Goal: Complete application form

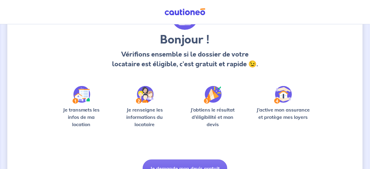
scroll to position [75, 0]
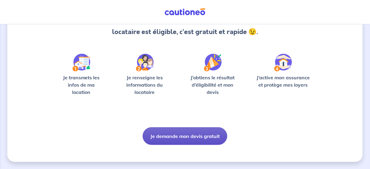
click at [186, 134] on button "Je demande mon devis gratuit" at bounding box center [185, 137] width 85 height 18
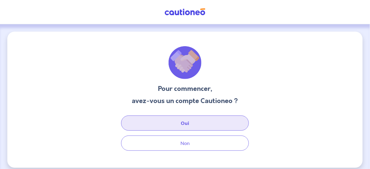
click at [167, 119] on button "Oui" at bounding box center [185, 123] width 128 height 15
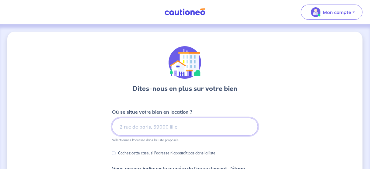
click at [189, 126] on input at bounding box center [185, 127] width 146 height 18
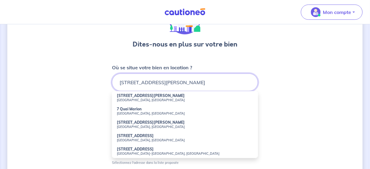
scroll to position [49, 0]
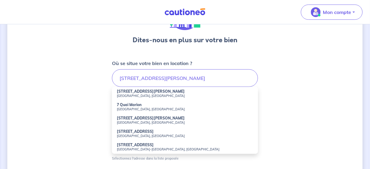
click at [170, 95] on small "[GEOGRAPHIC_DATA], [GEOGRAPHIC_DATA]" at bounding box center [185, 96] width 136 height 4
type input "[STREET_ADDRESS][PERSON_NAME]"
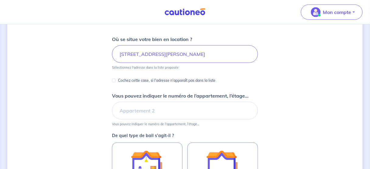
scroll to position [73, 0]
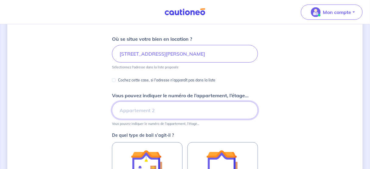
click at [172, 108] on input "Vous pouvez indiquer le numéro de l’appartement, l’étage..." at bounding box center [185, 111] width 146 height 18
type input "rdc"
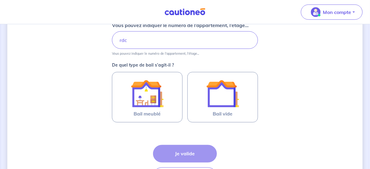
scroll to position [146, 0]
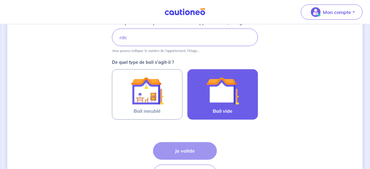
click at [205, 98] on div at bounding box center [222, 91] width 55 height 33
click at [0, 0] on input "Bail vide" at bounding box center [0, 0] width 0 height 0
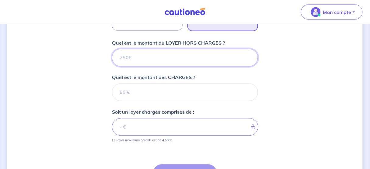
scroll to position [235, 0]
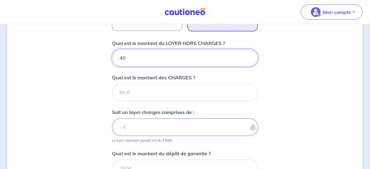
type input "407"
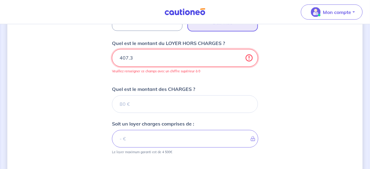
type input "407.31"
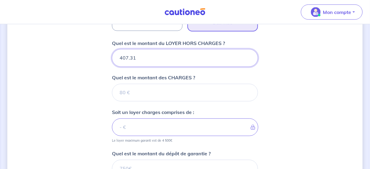
type input "407.31"
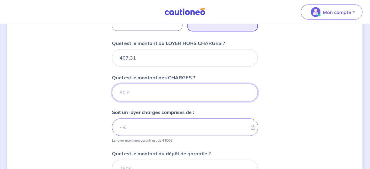
click at [166, 86] on input "Quel est le montant des CHARGES ?" at bounding box center [185, 93] width 146 height 18
type input "33"
type input "440.31"
type input "33"
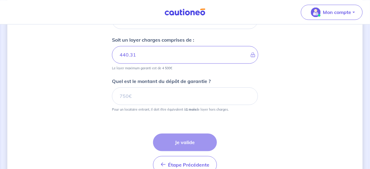
scroll to position [308, 0]
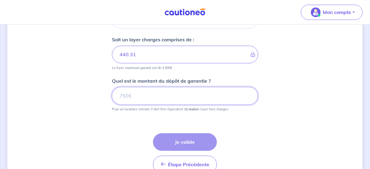
click at [152, 92] on input "Quel est le montant du dépôt de garantie ?" at bounding box center [185, 96] width 146 height 18
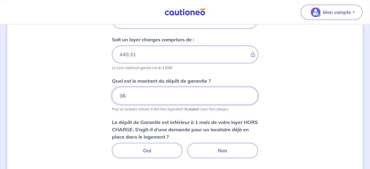
type input "365"
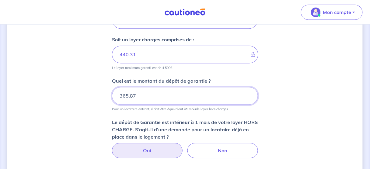
type input "365.87"
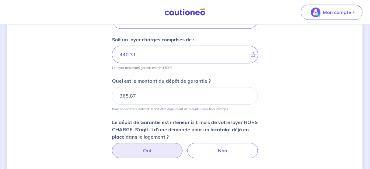
click at [152, 148] on label "Oui" at bounding box center [147, 150] width 71 height 15
click at [183, 147] on input "Oui" at bounding box center [185, 145] width 4 height 4
radio input "true"
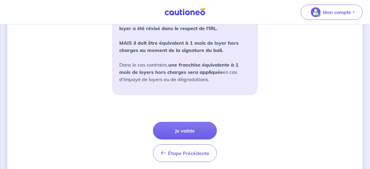
scroll to position [503, 0]
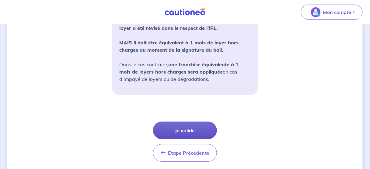
click at [191, 130] on button "Je valide" at bounding box center [185, 131] width 64 height 18
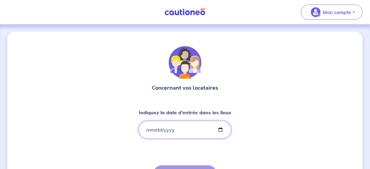
click at [189, 128] on input "Indiquez la date d'entrée dans les lieux" at bounding box center [185, 130] width 93 height 18
type input "[DATE]"
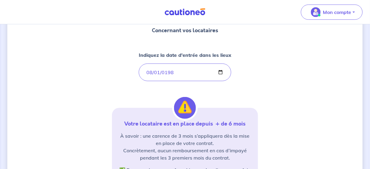
scroll to position [73, 0]
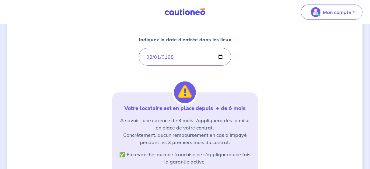
click at [282, 128] on div "Concernant vos locataires Indiquez la date d'entrée dans les lieux [DATE] Votre…" at bounding box center [184, 113] width 355 height 308
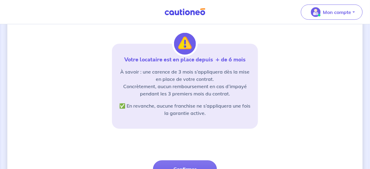
scroll to position [146, 0]
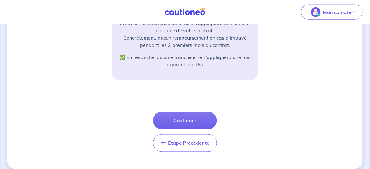
click at [191, 115] on button "Confirmer" at bounding box center [185, 121] width 64 height 18
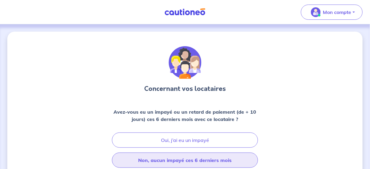
click at [179, 163] on button "Non, aucun impayé ces 6 derniers mois" at bounding box center [185, 160] width 146 height 15
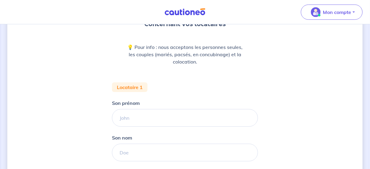
scroll to position [73, 0]
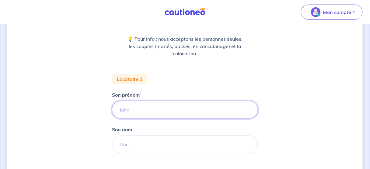
click at [189, 111] on input "Son prénom" at bounding box center [185, 110] width 146 height 18
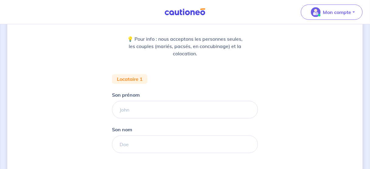
click at [75, 86] on div "Concernant vos locataires 💡 Pour info : nous acceptons les personnes seules, le…" at bounding box center [184, 98] width 355 height 279
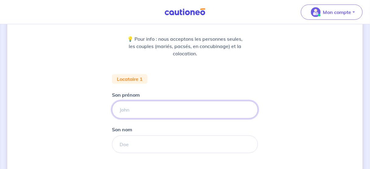
click at [134, 118] on input "Son prénom" at bounding box center [185, 110] width 146 height 18
type input "[PERSON_NAME]"
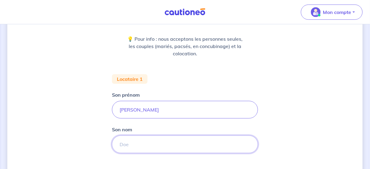
click at [140, 142] on input "Son nom" at bounding box center [185, 145] width 146 height 18
type input "audivert"
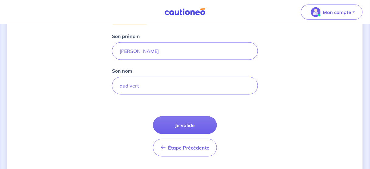
scroll to position [146, 0]
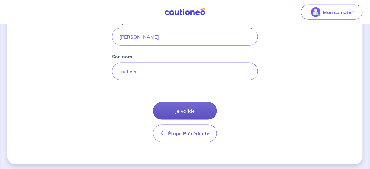
click at [188, 112] on button "Je valide" at bounding box center [185, 111] width 64 height 18
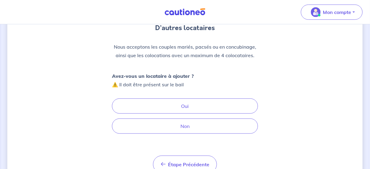
scroll to position [73, 0]
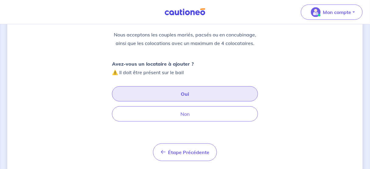
click at [154, 88] on button "Oui" at bounding box center [185, 93] width 146 height 15
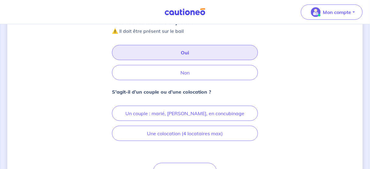
scroll to position [122, 0]
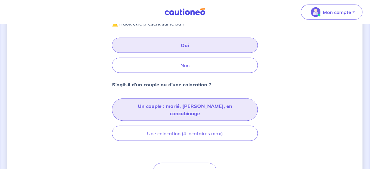
click at [161, 107] on button "Un couple : marié, [PERSON_NAME], en concubinage" at bounding box center [185, 110] width 146 height 23
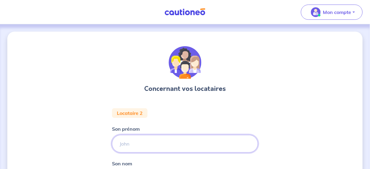
click at [132, 144] on input "Son prénom" at bounding box center [185, 144] width 146 height 18
type input "fatma"
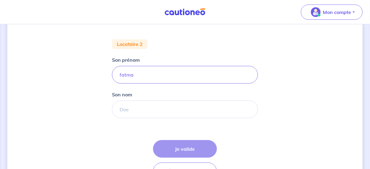
scroll to position [73, 0]
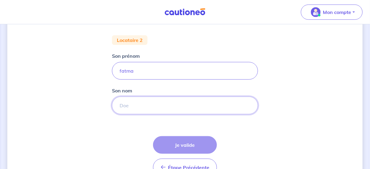
click at [138, 110] on input "Son nom" at bounding box center [185, 106] width 146 height 18
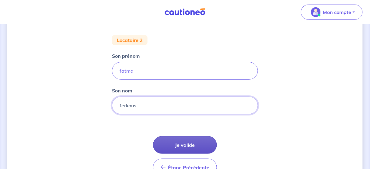
type input "ferkous"
click at [188, 145] on button "Je valide" at bounding box center [185, 145] width 64 height 18
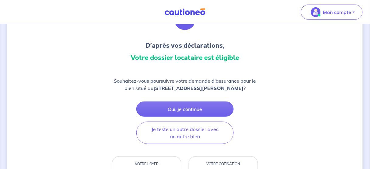
scroll to position [49, 0]
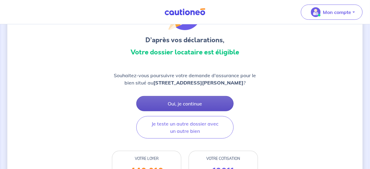
click at [195, 105] on button "Oui, je continue" at bounding box center [184, 103] width 97 height 15
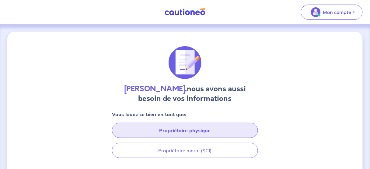
click at [180, 131] on button "Propriétaire physique" at bounding box center [185, 130] width 146 height 15
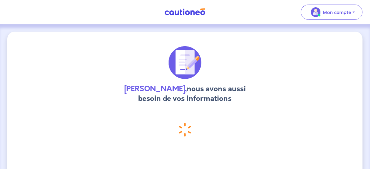
select select "FR"
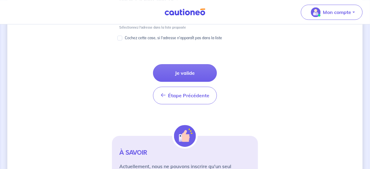
scroll to position [378, 0]
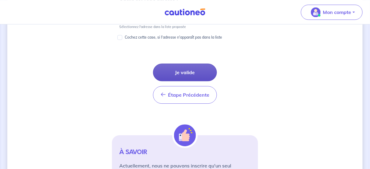
click at [192, 76] on button "Je valide" at bounding box center [185, 73] width 64 height 18
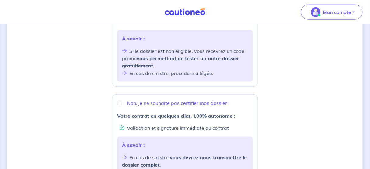
scroll to position [170, 0]
click at [120, 101] on input "Non, je ne souhaite pas certifier mon dossier" at bounding box center [119, 102] width 5 height 5
radio input "true"
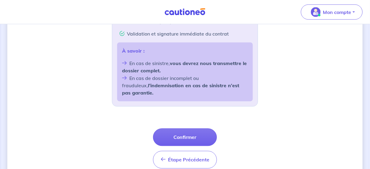
scroll to position [268, 0]
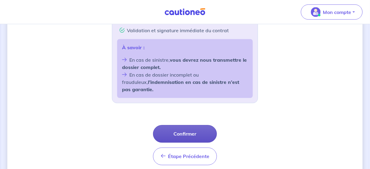
click at [189, 125] on button "Confirmer" at bounding box center [185, 134] width 64 height 18
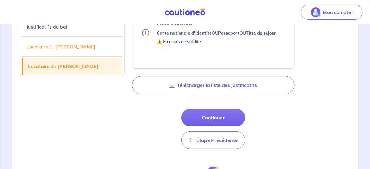
scroll to position [536, 0]
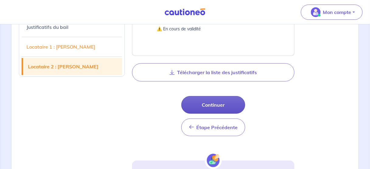
click at [226, 103] on button "Continuer" at bounding box center [213, 105] width 64 height 18
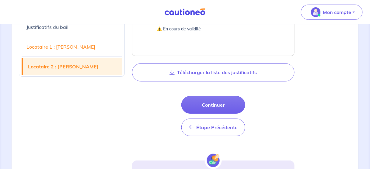
select select "FR"
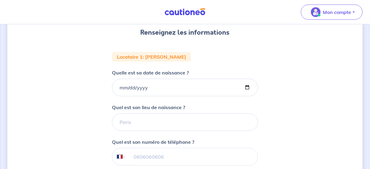
scroll to position [84, 0]
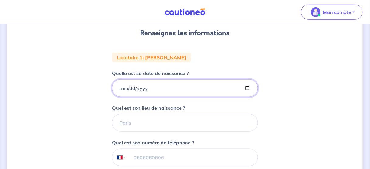
click at [157, 84] on input "Quelle est sa date de naissance ?" at bounding box center [185, 88] width 146 height 18
type input "[DATE]"
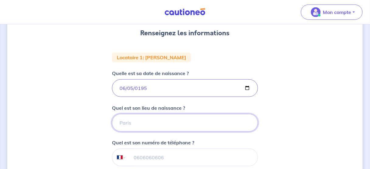
click at [144, 123] on input "Quel est son lieu de naissance ?" at bounding box center [185, 123] width 146 height 18
type input "pouillon"
click at [154, 159] on input "tel" at bounding box center [191, 157] width 131 height 17
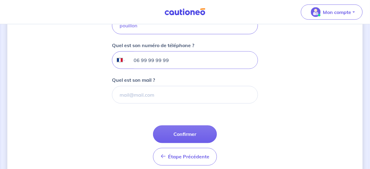
scroll to position [181, 0]
type input "06 99 99 99 99"
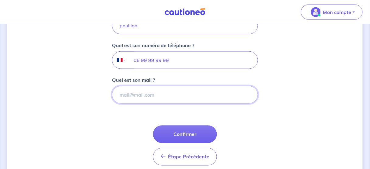
click at [154, 91] on input "Quel est son mail ?" at bounding box center [185, 95] width 146 height 18
click at [182, 145] on div "Étape Précédente Précédent Confirmer Confirmer" at bounding box center [185, 146] width 64 height 40
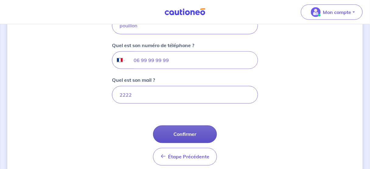
click at [183, 133] on button "Confirmer" at bounding box center [185, 135] width 64 height 18
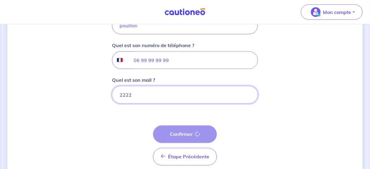
drag, startPoint x: 168, startPoint y: 90, endPoint x: 106, endPoint y: 79, distance: 62.8
click at [106, 79] on div "2 3 4 Informations locataire Informations bail Informations paiement Signature …" at bounding box center [184, 19] width 355 height 337
click at [148, 95] on input "2222" at bounding box center [185, 95] width 146 height 18
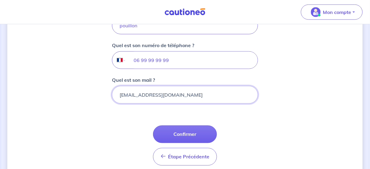
drag, startPoint x: 179, startPoint y: 97, endPoint x: 70, endPoint y: 84, distance: 110.0
click at [70, 84] on div "2 3 4 Informations locataire Informations bail Informations paiement Signature …" at bounding box center [184, 19] width 355 height 337
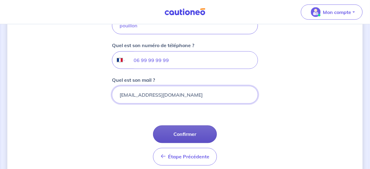
type input "[EMAIL_ADDRESS][DOMAIN_NAME]"
click at [180, 140] on button "Confirmer" at bounding box center [185, 135] width 64 height 18
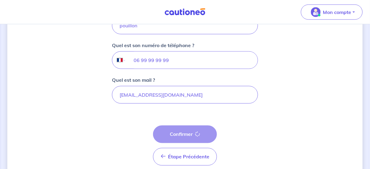
select select "FR"
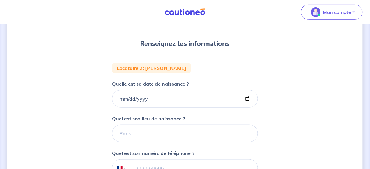
scroll to position [170, 0]
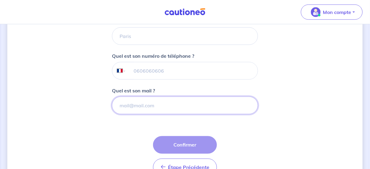
click at [152, 108] on input "Quel est son mail ?" at bounding box center [185, 106] width 146 height 18
paste input "[EMAIL_ADDRESS][DOMAIN_NAME]"
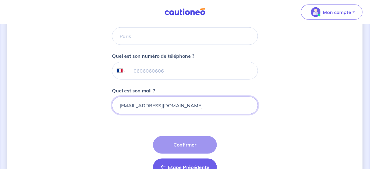
type input "[EMAIL_ADDRESS][DOMAIN_NAME]"
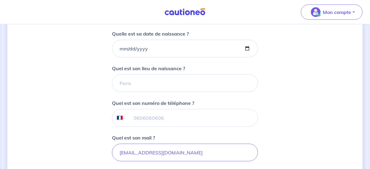
scroll to position [122, 0]
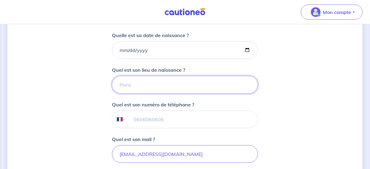
click at [140, 89] on input "Quel est son lieu de naissance ?" at bounding box center [185, 85] width 146 height 18
type input "lavigerie"
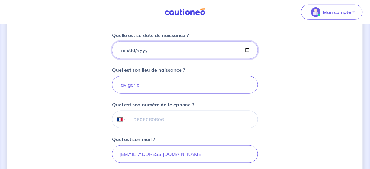
click at [151, 49] on input "Quelle est sa date de naissance ?" at bounding box center [185, 50] width 146 height 18
type input "[DATE]"
click at [170, 117] on input "tel" at bounding box center [191, 119] width 131 height 17
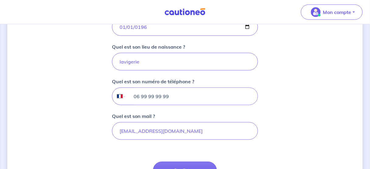
scroll to position [170, 0]
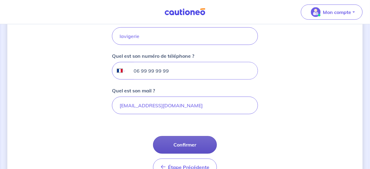
type input "06 99 99 99 99"
click at [177, 144] on button "Confirmer" at bounding box center [185, 145] width 64 height 18
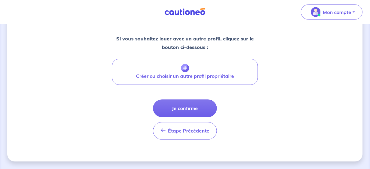
scroll to position [283, 0]
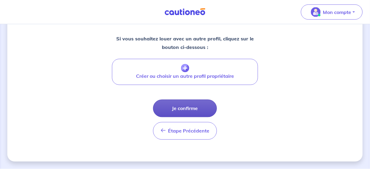
click at [177, 105] on button "Je confirme" at bounding box center [185, 109] width 64 height 18
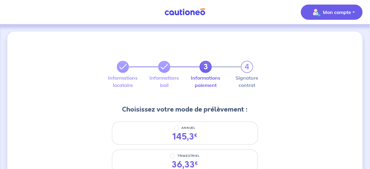
click at [315, 14] on img "button" at bounding box center [316, 12] width 10 height 10
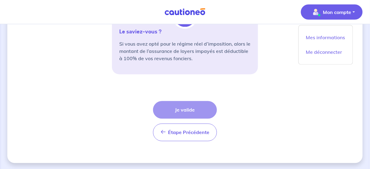
scroll to position [264, 0]
click at [199, 108] on div "Étape Précédente Précédent Je valide Je valide" at bounding box center [185, 121] width 64 height 40
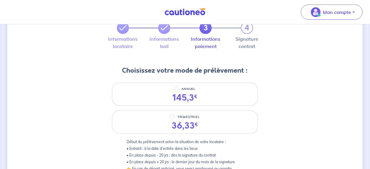
scroll to position [0, 0]
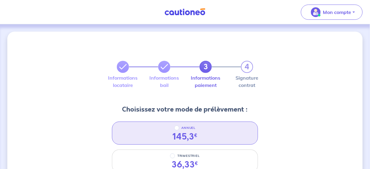
click at [195, 128] on p "ANNUEL" at bounding box center [189, 127] width 14 height 7
radio input "true"
click at [179, 128] on input "ANNUEL" at bounding box center [176, 128] width 5 height 5
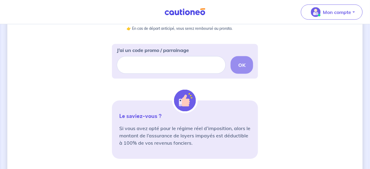
scroll to position [243, 0]
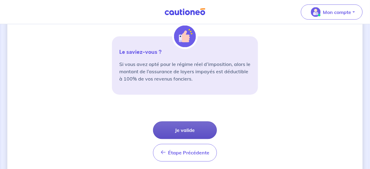
click at [190, 127] on button "Je valide" at bounding box center [185, 131] width 64 height 18
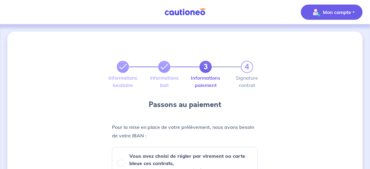
click at [326, 7] on span "Mon compte" at bounding box center [330, 12] width 43 height 10
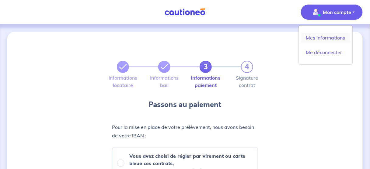
click at [320, 37] on link "Mes informations" at bounding box center [325, 38] width 49 height 10
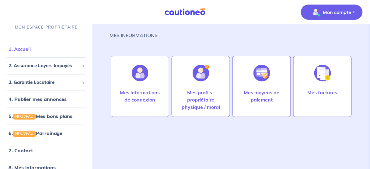
click at [31, 50] on link "1. Accueil" at bounding box center [20, 49] width 22 height 6
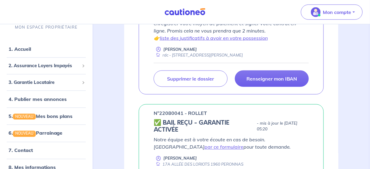
scroll to position [170, 0]
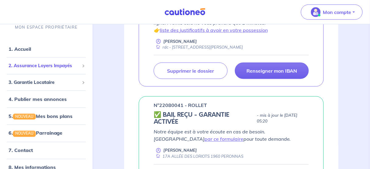
click at [45, 67] on span "2. Assurance Loyers Impayés" at bounding box center [44, 65] width 71 height 7
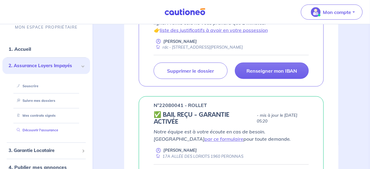
click at [47, 131] on link "Découvrir l'assurance" at bounding box center [36, 130] width 44 height 4
